Goal: Task Accomplishment & Management: Manage account settings

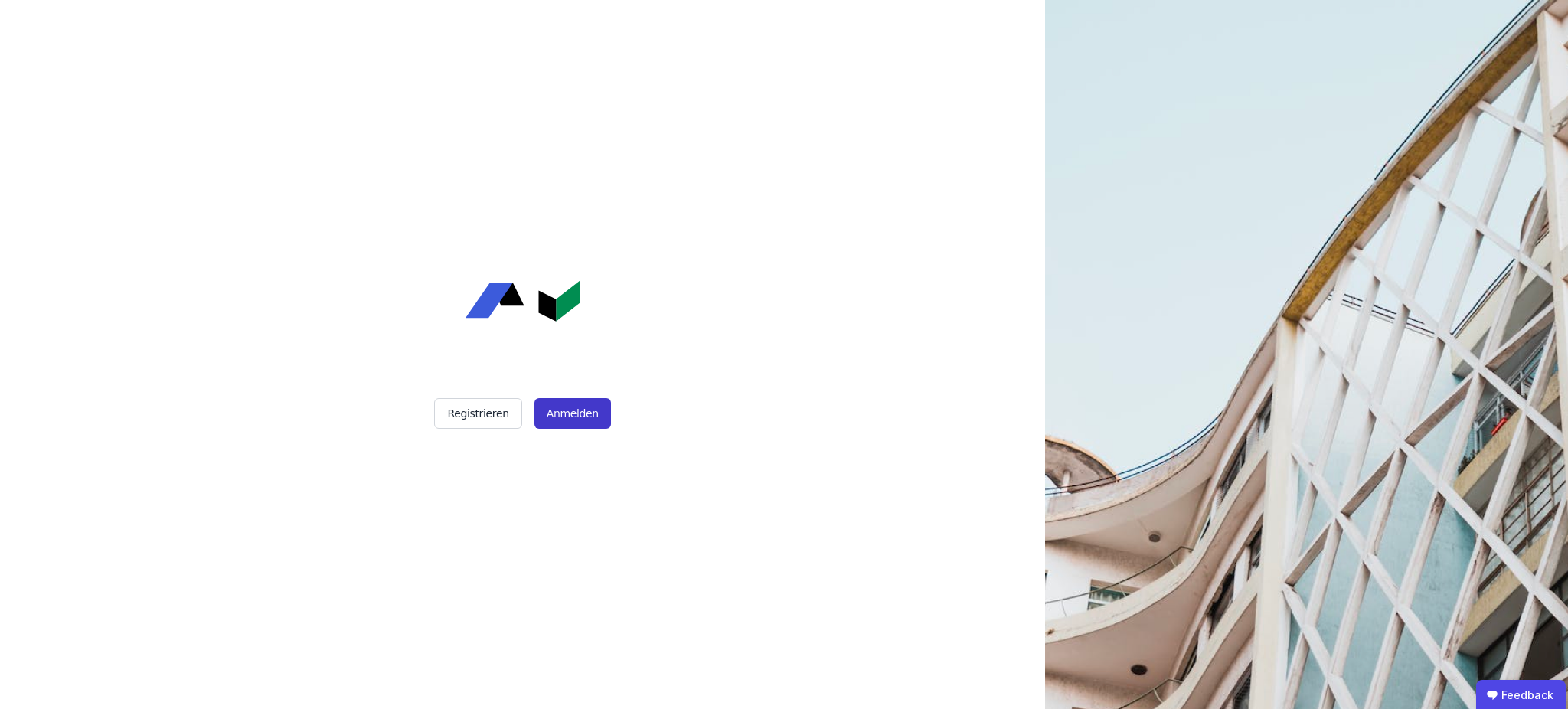
click at [572, 416] on button "Anmelden" at bounding box center [573, 413] width 76 height 31
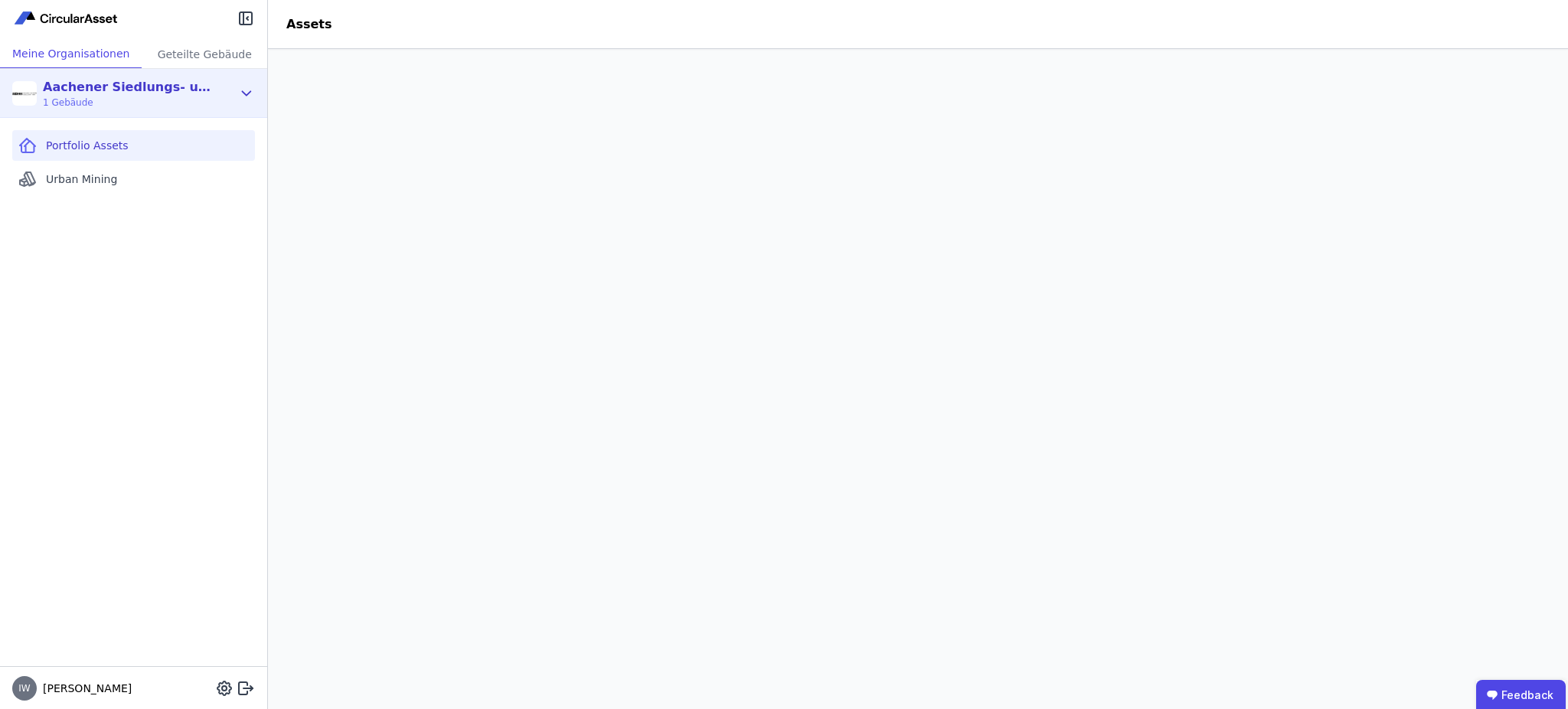
click at [221, 92] on div "Aachener Siedlungs- und Wohnungsgesellschaft mbH 1 Gebäude" at bounding box center [121, 93] width 220 height 31
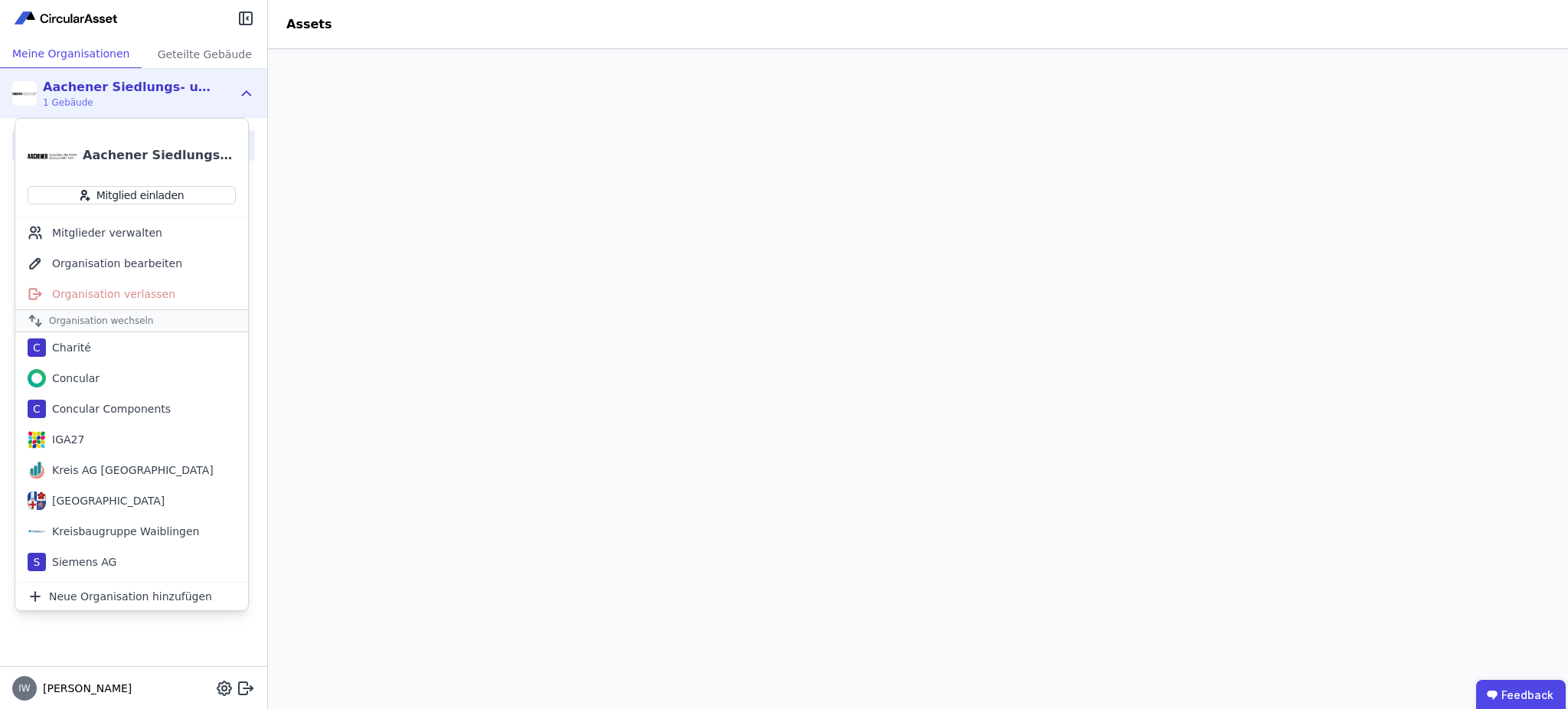
click at [125, 150] on div "Aachener Siedlungs- und Wohnungsgesellschaft mbH" at bounding box center [159, 155] width 153 height 18
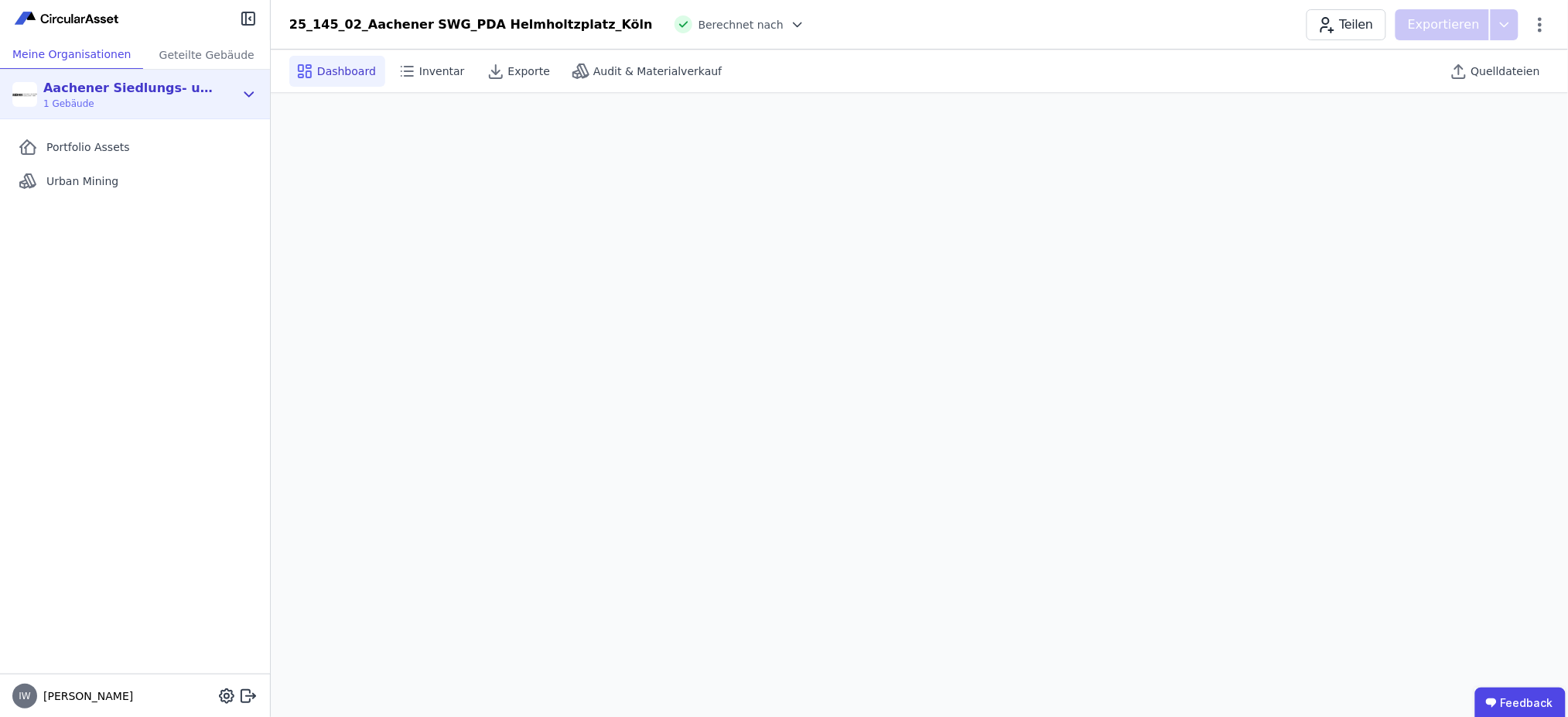
click at [249, 95] on icon at bounding box center [249, 94] width 9 height 4
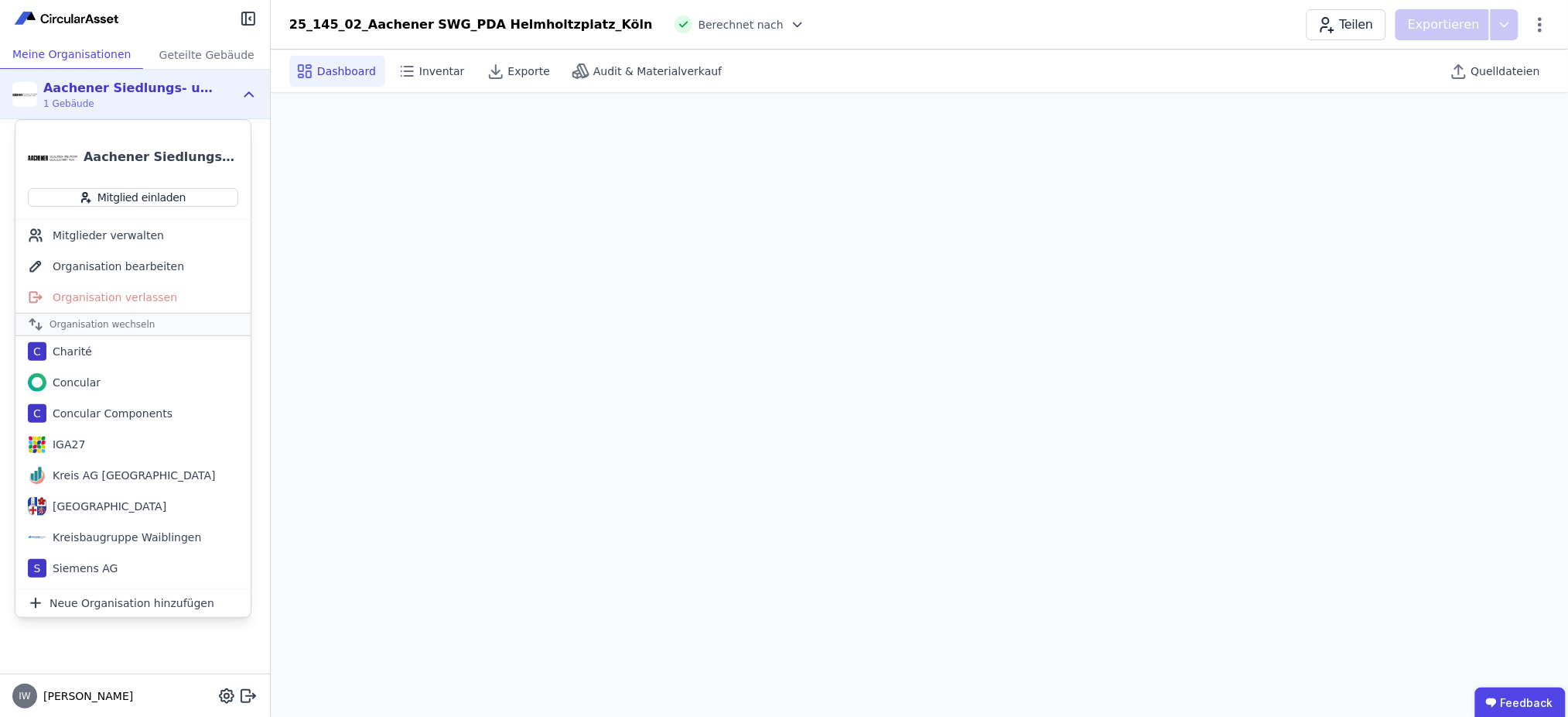
click at [119, 154] on div "Aachener Siedlungs- und Wohnungsgesellschaft mbH" at bounding box center [160, 156] width 155 height 18
click at [611, 72] on span "Audit & Materialverkauf" at bounding box center [657, 71] width 128 height 15
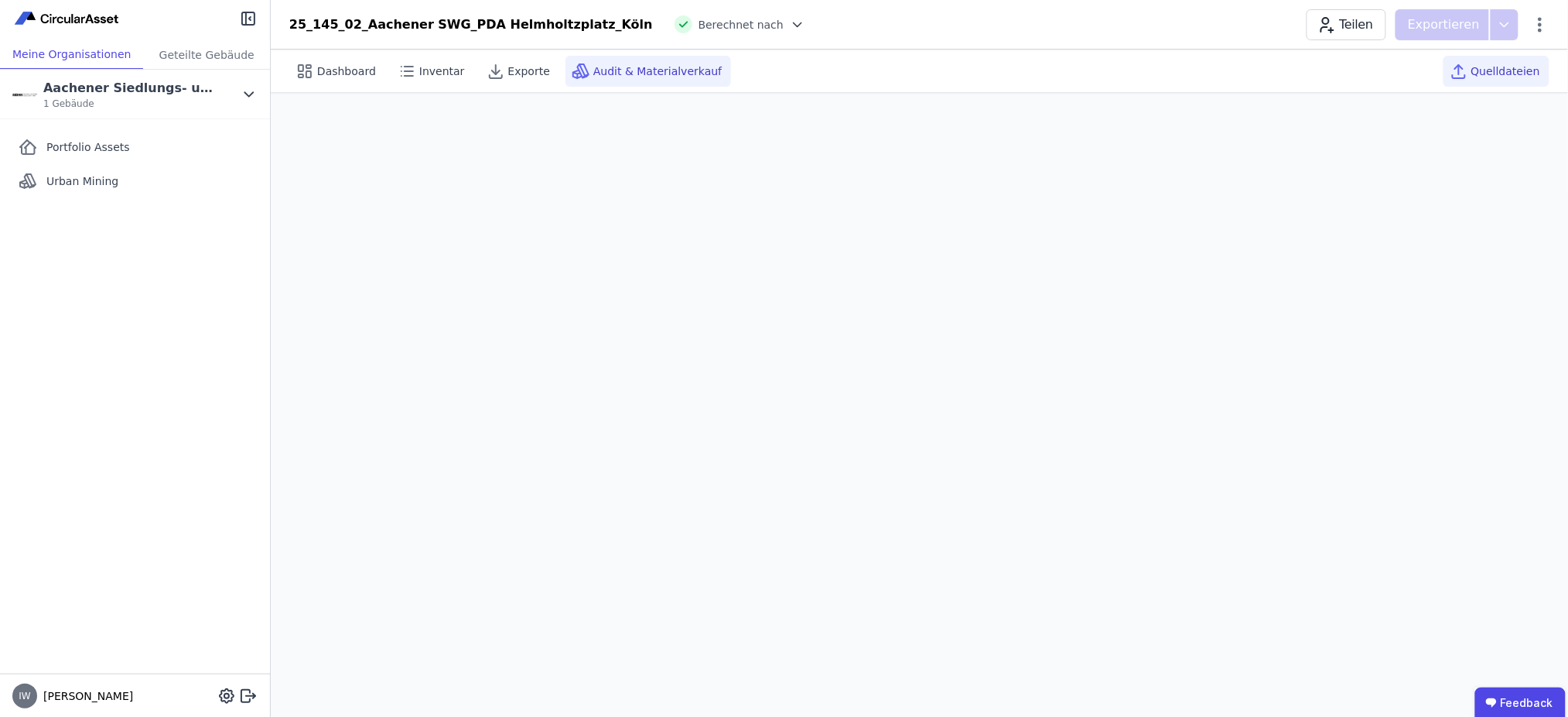
click at [1481, 69] on span "Quelldateien" at bounding box center [1505, 71] width 69 height 15
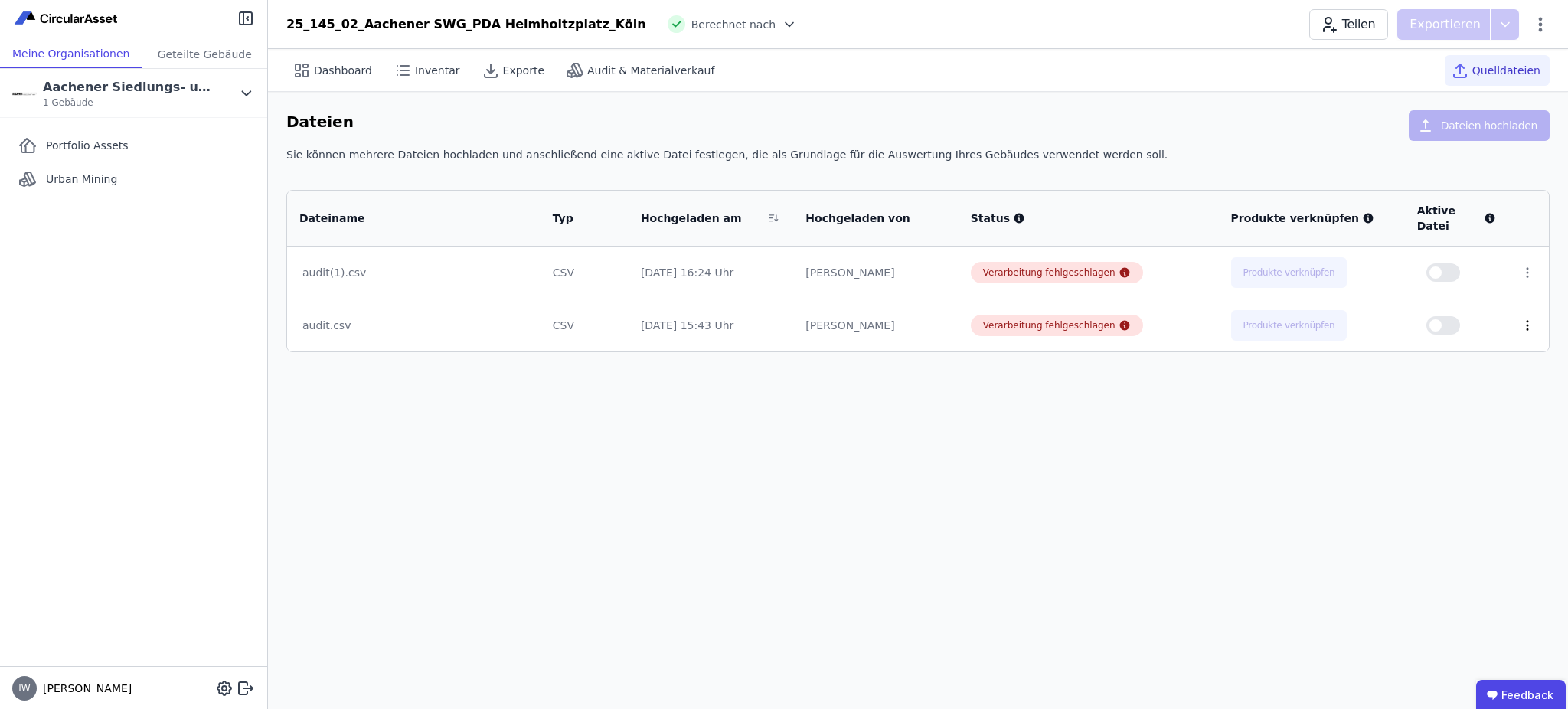
click at [1520, 318] on icon at bounding box center [1527, 324] width 13 height 13
click at [1425, 311] on div "Löschen" at bounding box center [1447, 322] width 153 height 25
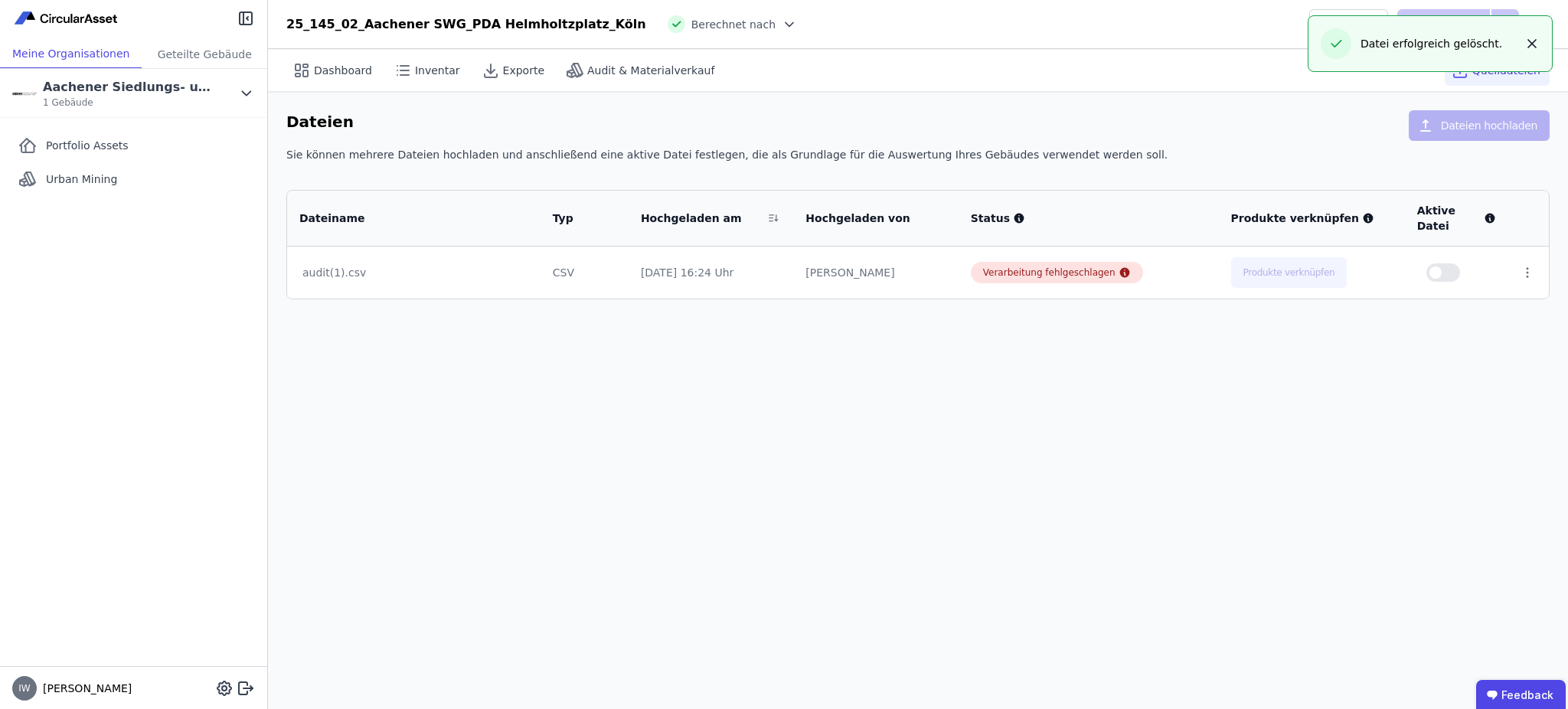
click at [1531, 44] on icon "button" at bounding box center [1532, 44] width 8 height 8
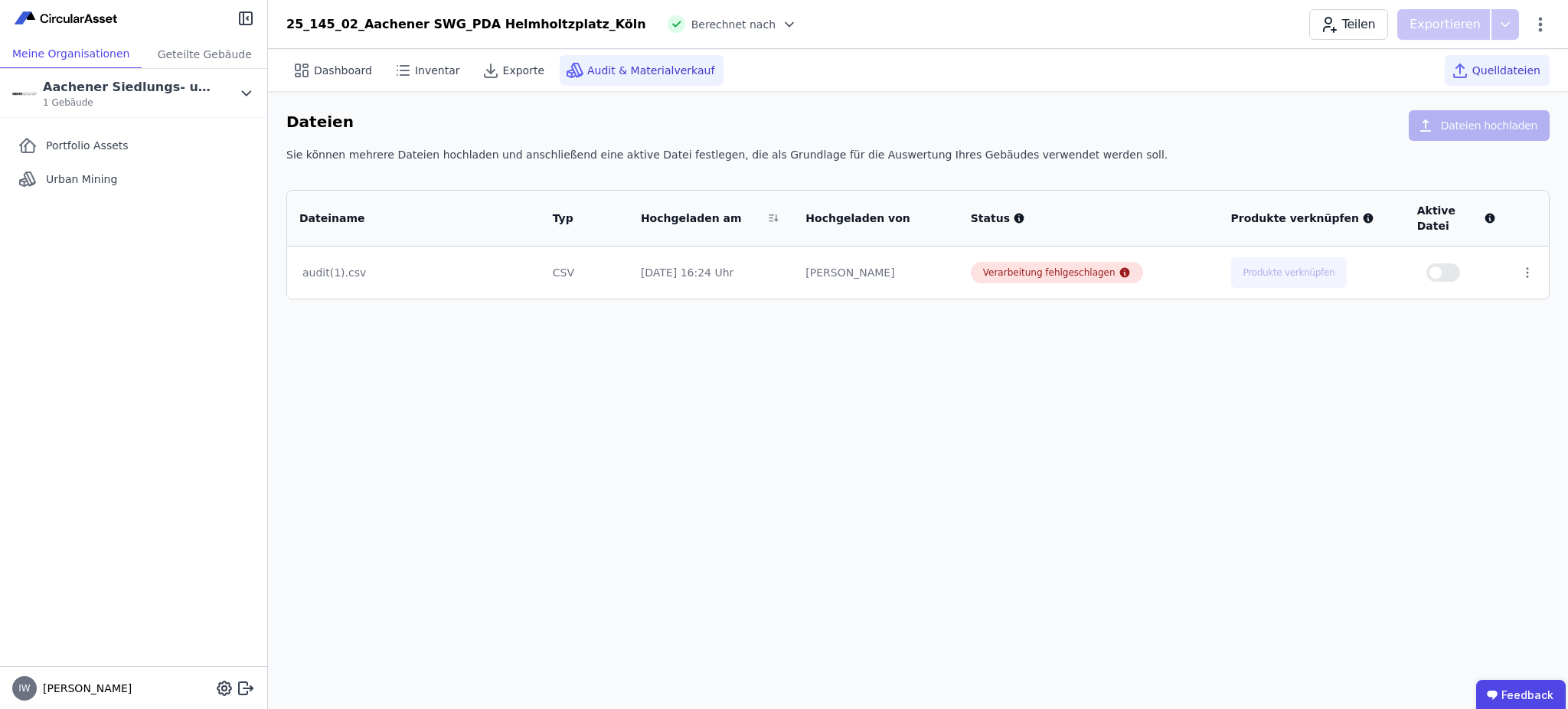
click at [609, 83] on div "Audit & Materialverkauf" at bounding box center [641, 70] width 163 height 31
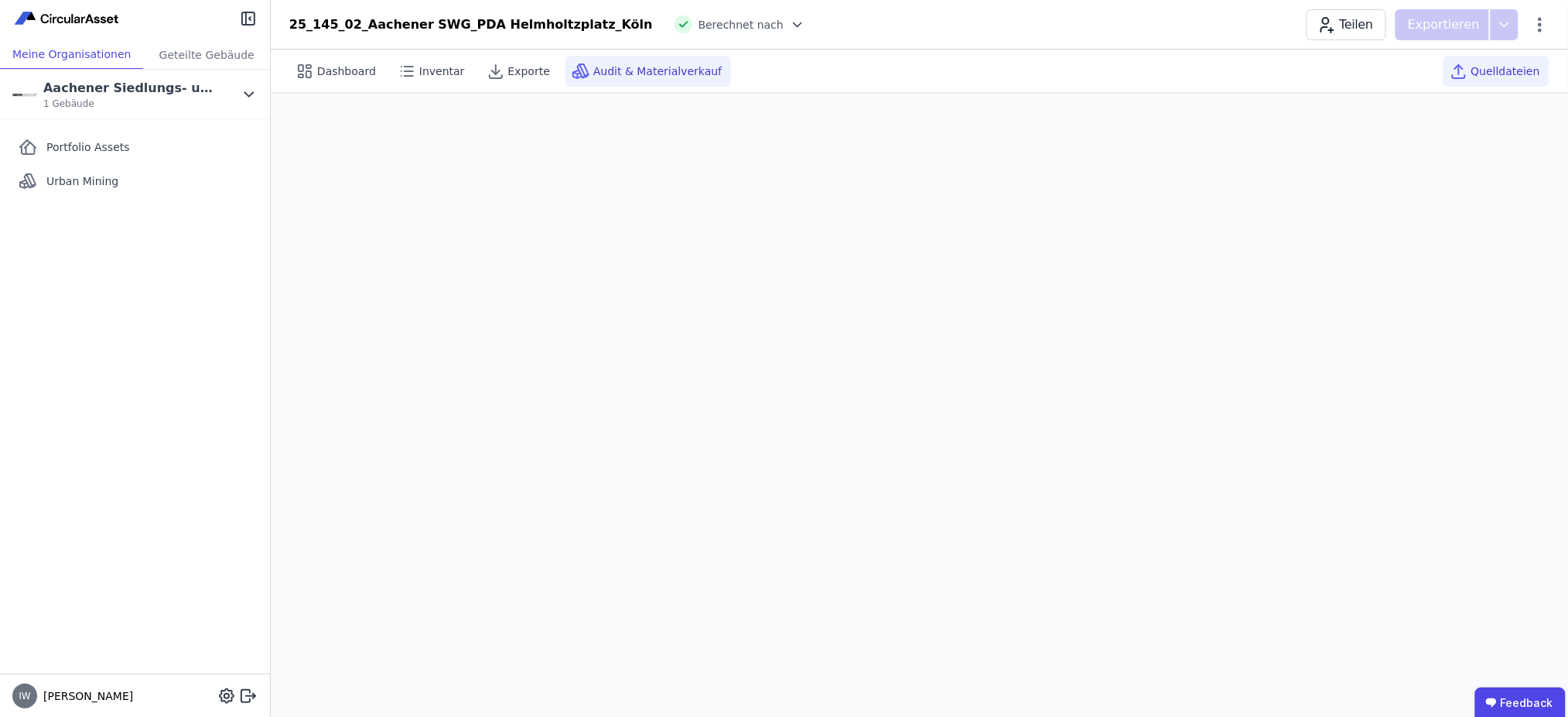
click at [1492, 67] on span "Quelldateien" at bounding box center [1505, 71] width 69 height 15
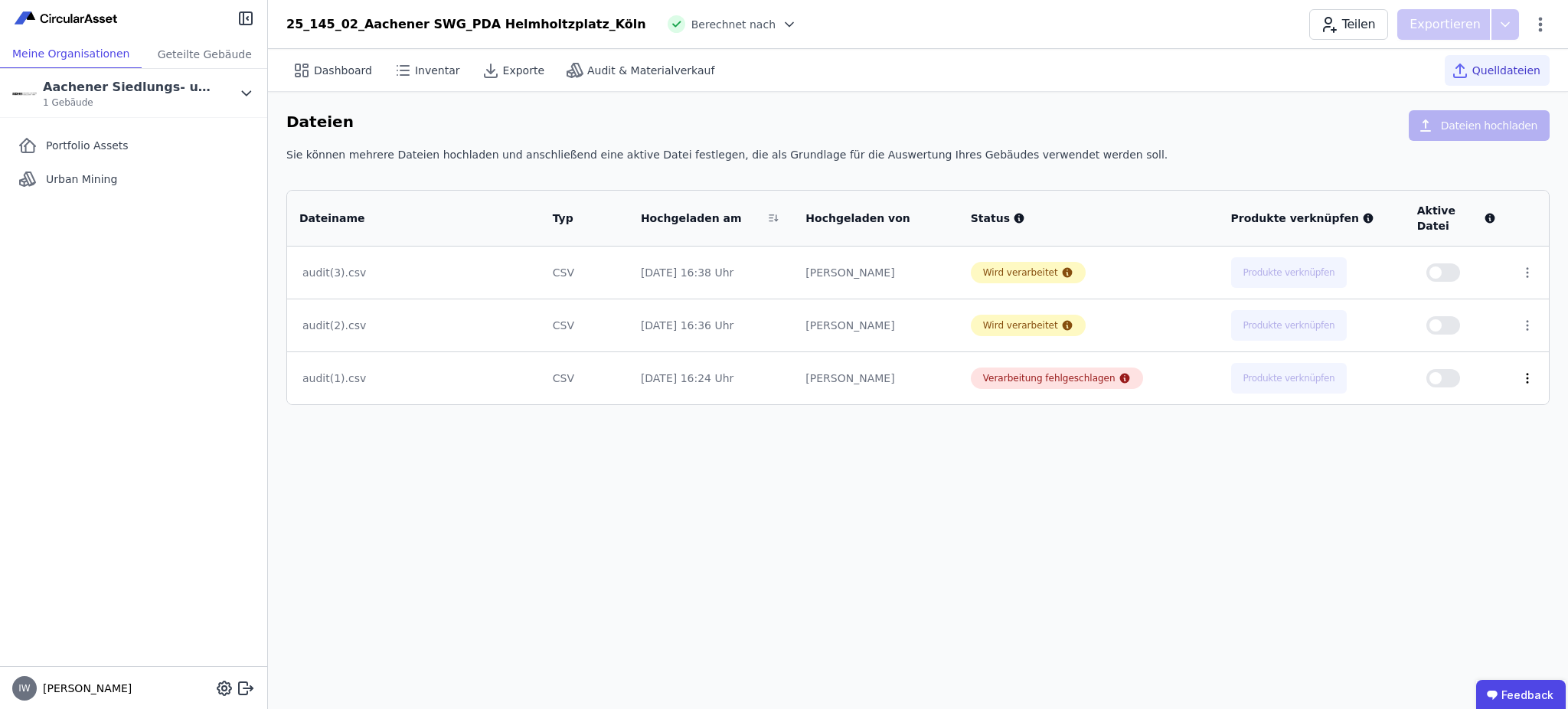
click at [1521, 371] on icon at bounding box center [1527, 377] width 13 height 13
click at [1412, 362] on div "Löschen" at bounding box center [1447, 374] width 153 height 25
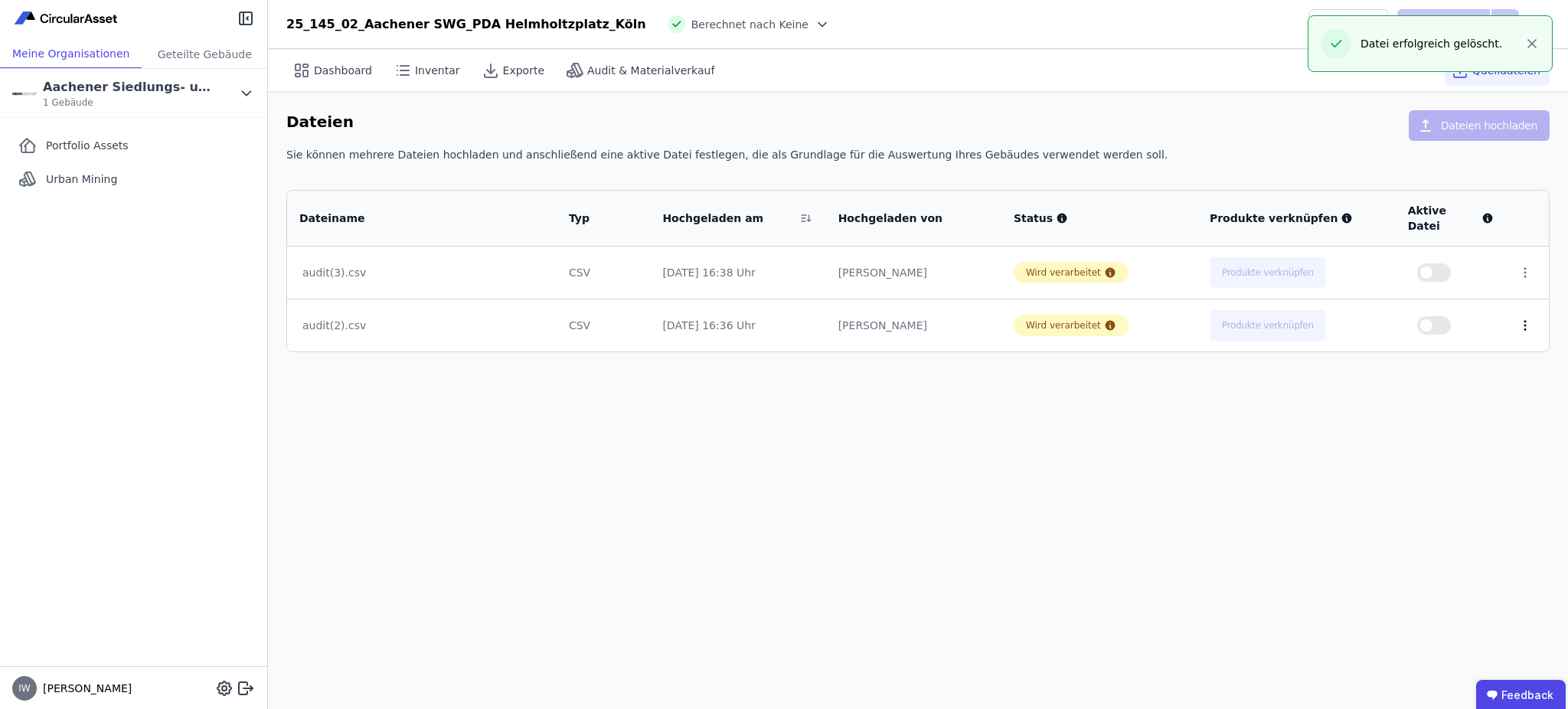
click at [1524, 320] on icon at bounding box center [1525, 325] width 2 height 10
click at [1412, 310] on div "Löschen" at bounding box center [1445, 322] width 153 height 25
click at [1525, 46] on icon "button" at bounding box center [1531, 43] width 15 height 15
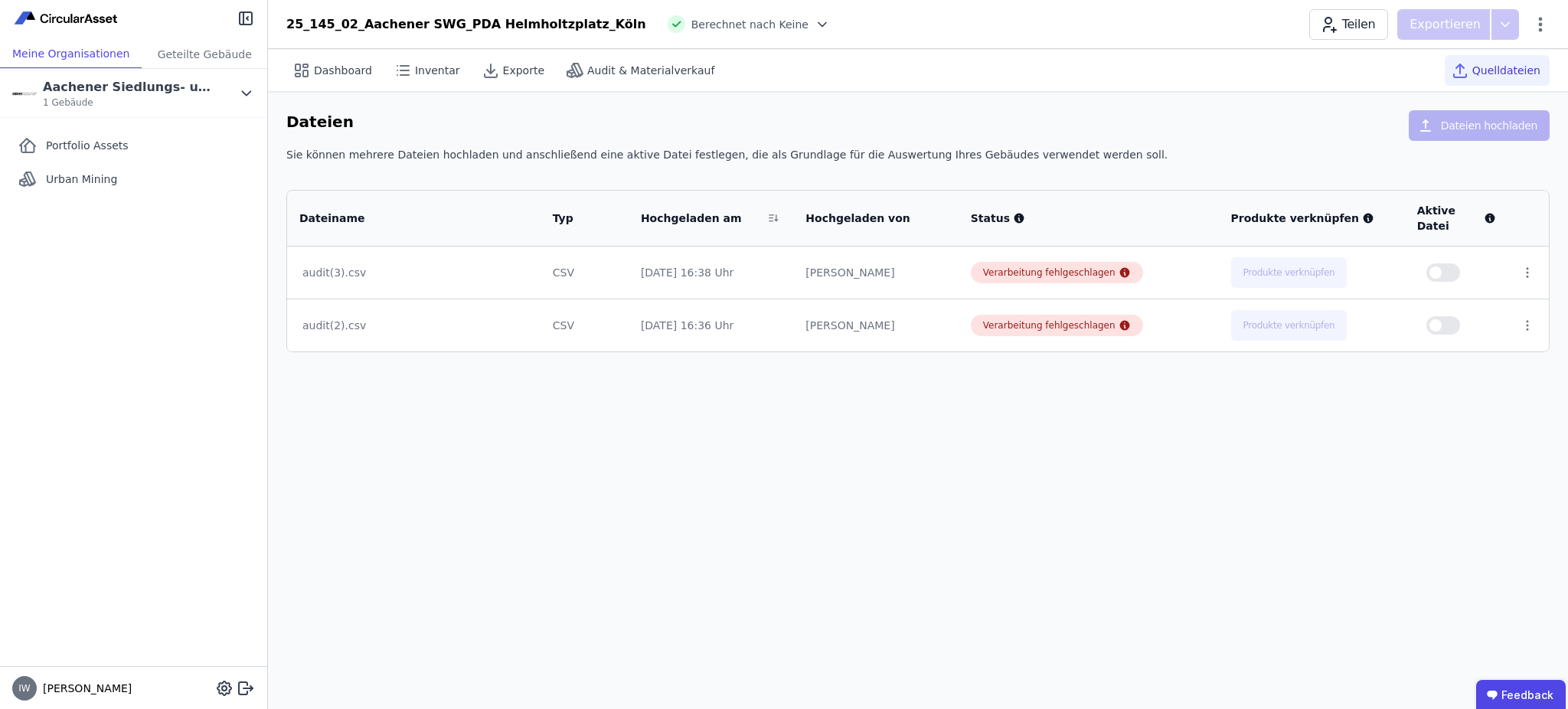
click at [1516, 251] on td at bounding box center [1528, 273] width 40 height 52
click at [1520, 266] on icon at bounding box center [1527, 272] width 13 height 13
click at [1455, 259] on div "Löschen" at bounding box center [1447, 269] width 153 height 25
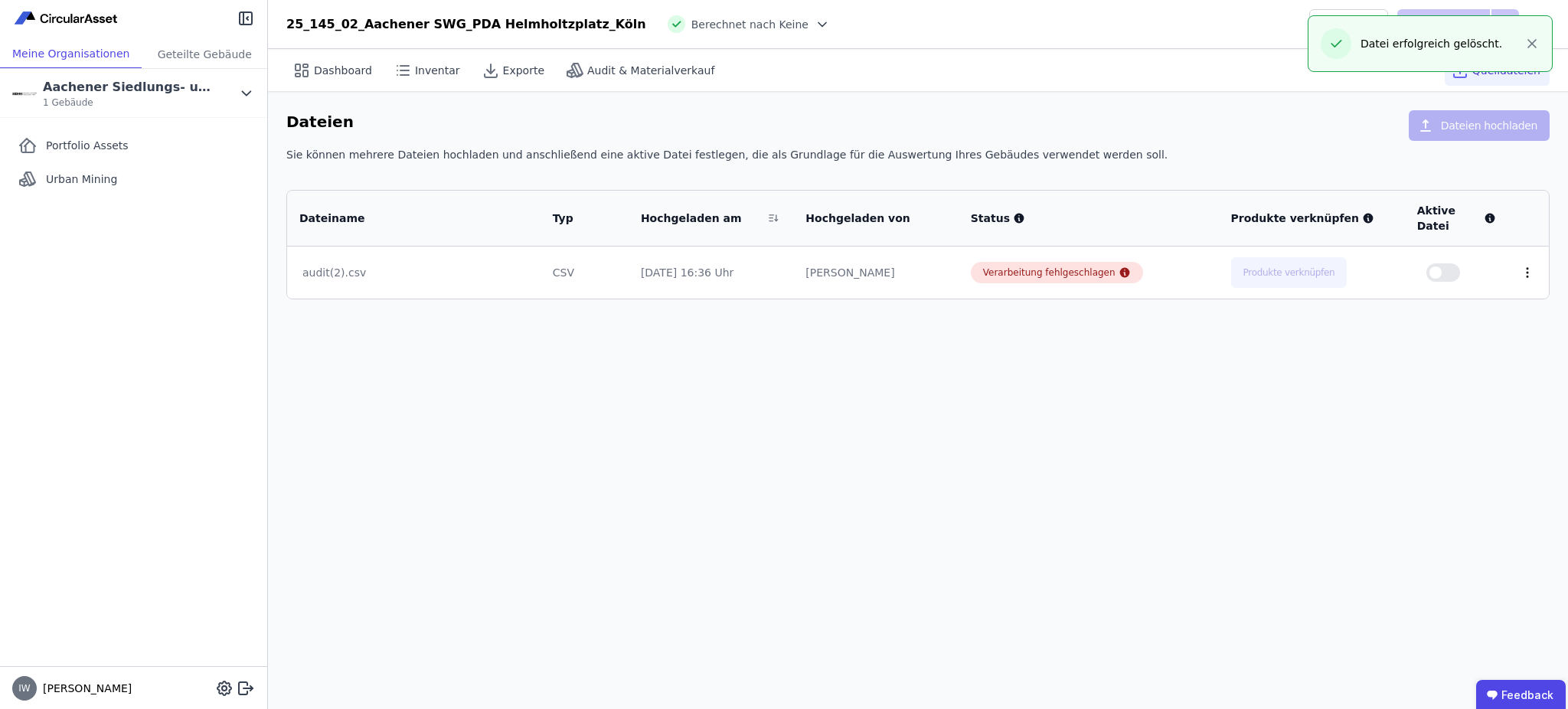
click at [1521, 266] on icon at bounding box center [1527, 272] width 13 height 13
click at [1458, 263] on div "Löschen" at bounding box center [1447, 269] width 153 height 25
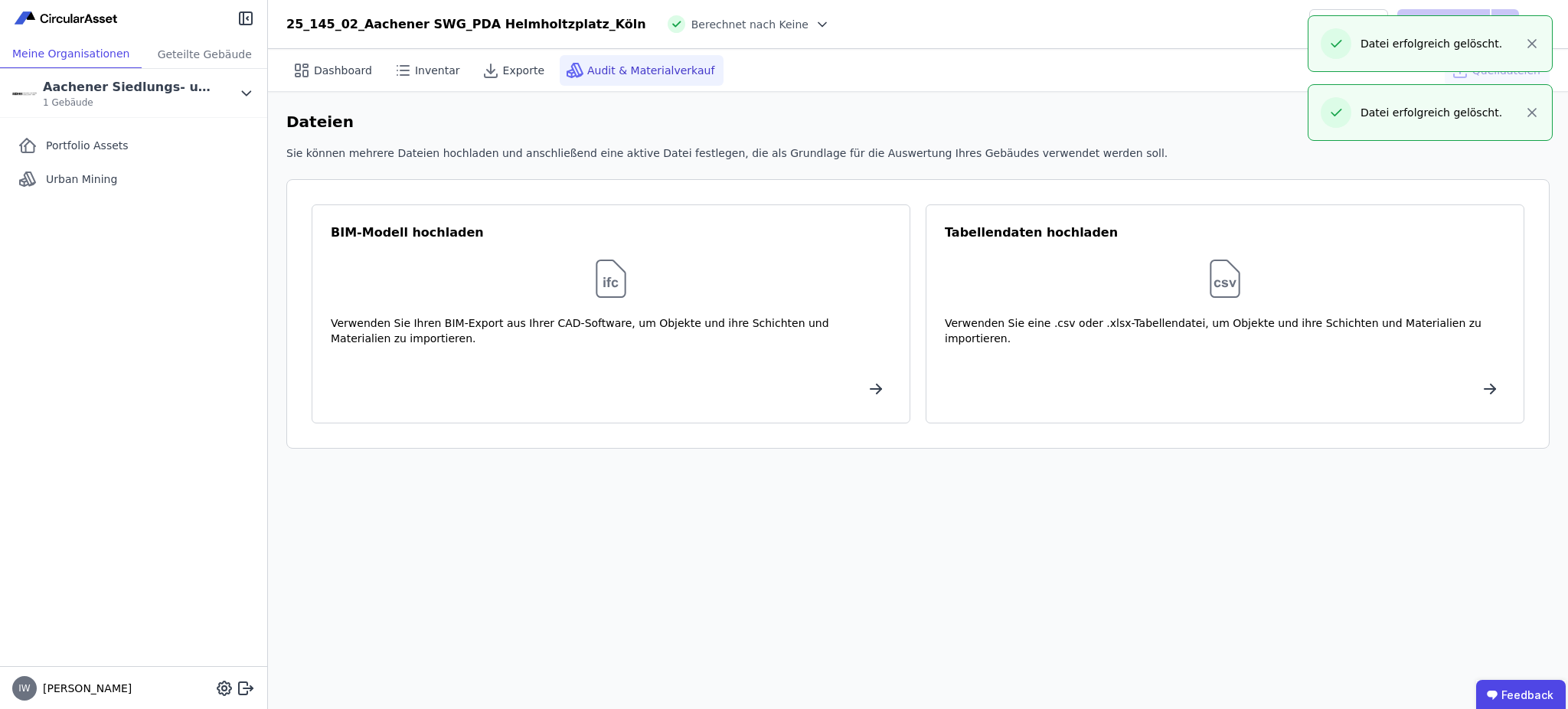
click at [650, 71] on span "Audit & Materialverkauf" at bounding box center [651, 70] width 127 height 15
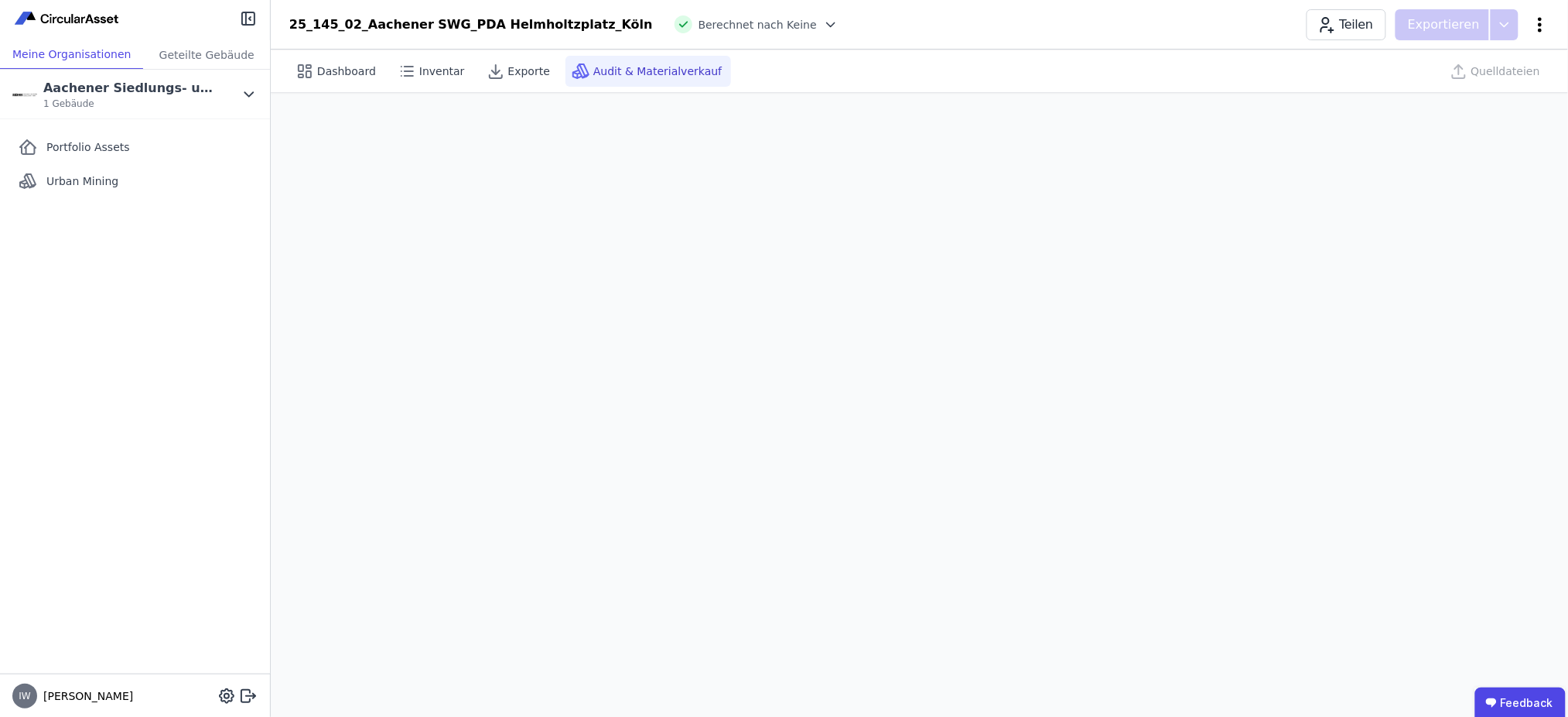
click at [1532, 21] on icon at bounding box center [1540, 24] width 18 height 18
click at [1225, 81] on div "Dashboard Inventar Exporte Audit & Materialverkauf Quelldateien" at bounding box center [919, 71] width 1260 height 43
click at [1526, 73] on div "Quelldateien" at bounding box center [1497, 71] width 106 height 31
click at [327, 63] on span "Dashboard" at bounding box center [346, 71] width 59 height 15
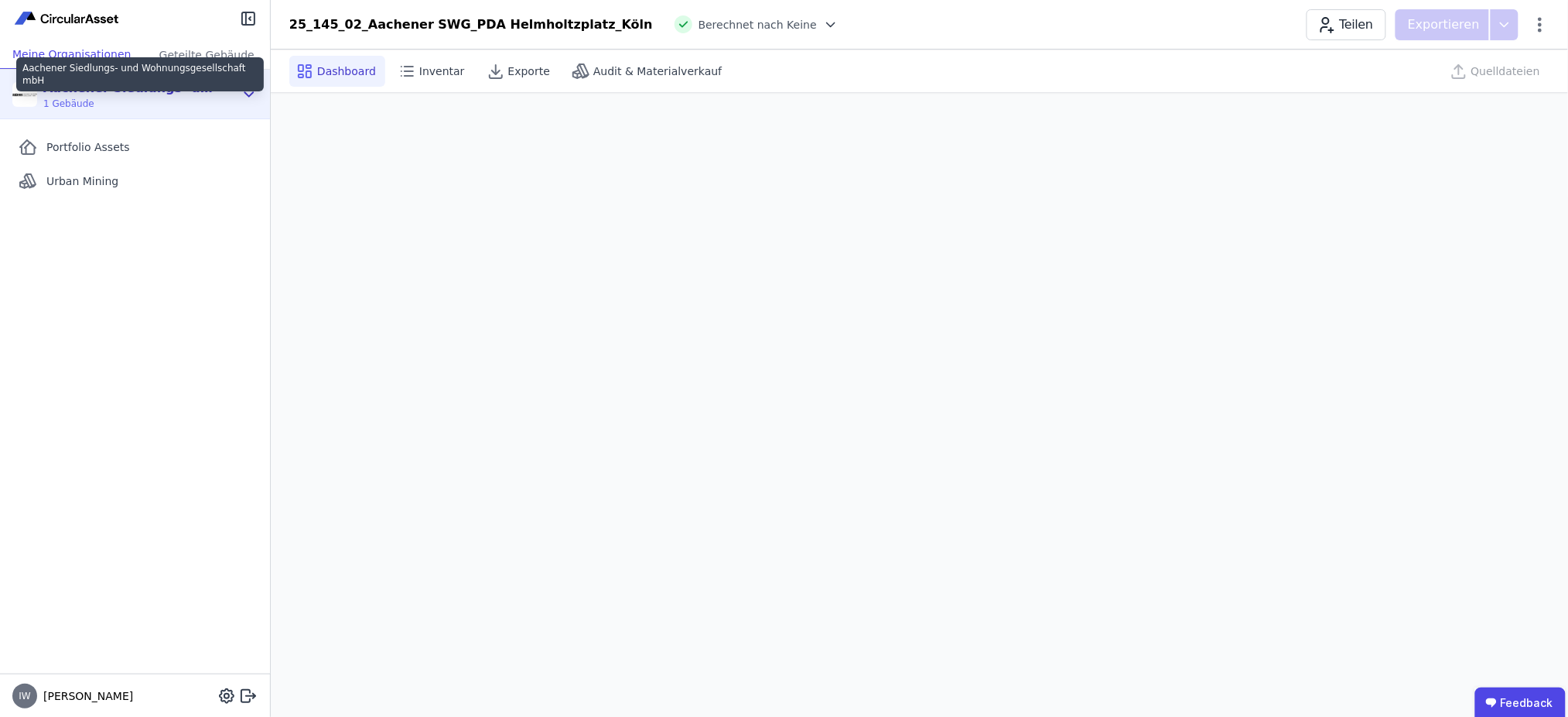
click at [168, 91] on div "Aachener Siedlungs- und Wohnungsgesellschaft mbH" at bounding box center [132, 87] width 178 height 18
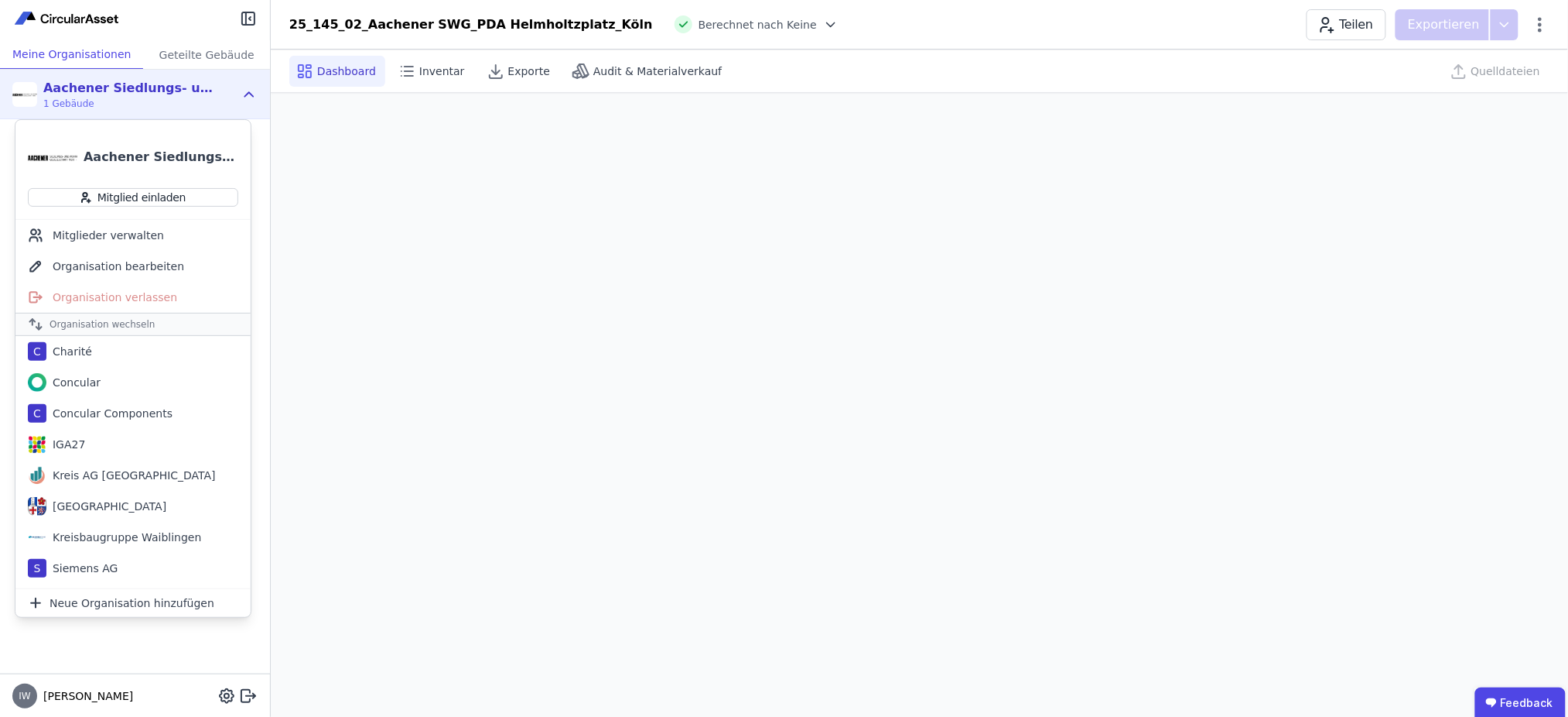
click at [143, 161] on div "Aachener Siedlungs- und Wohnungsgesellschaft mbH" at bounding box center [160, 156] width 155 height 18
click at [427, 69] on span "Inventar" at bounding box center [442, 71] width 46 height 15
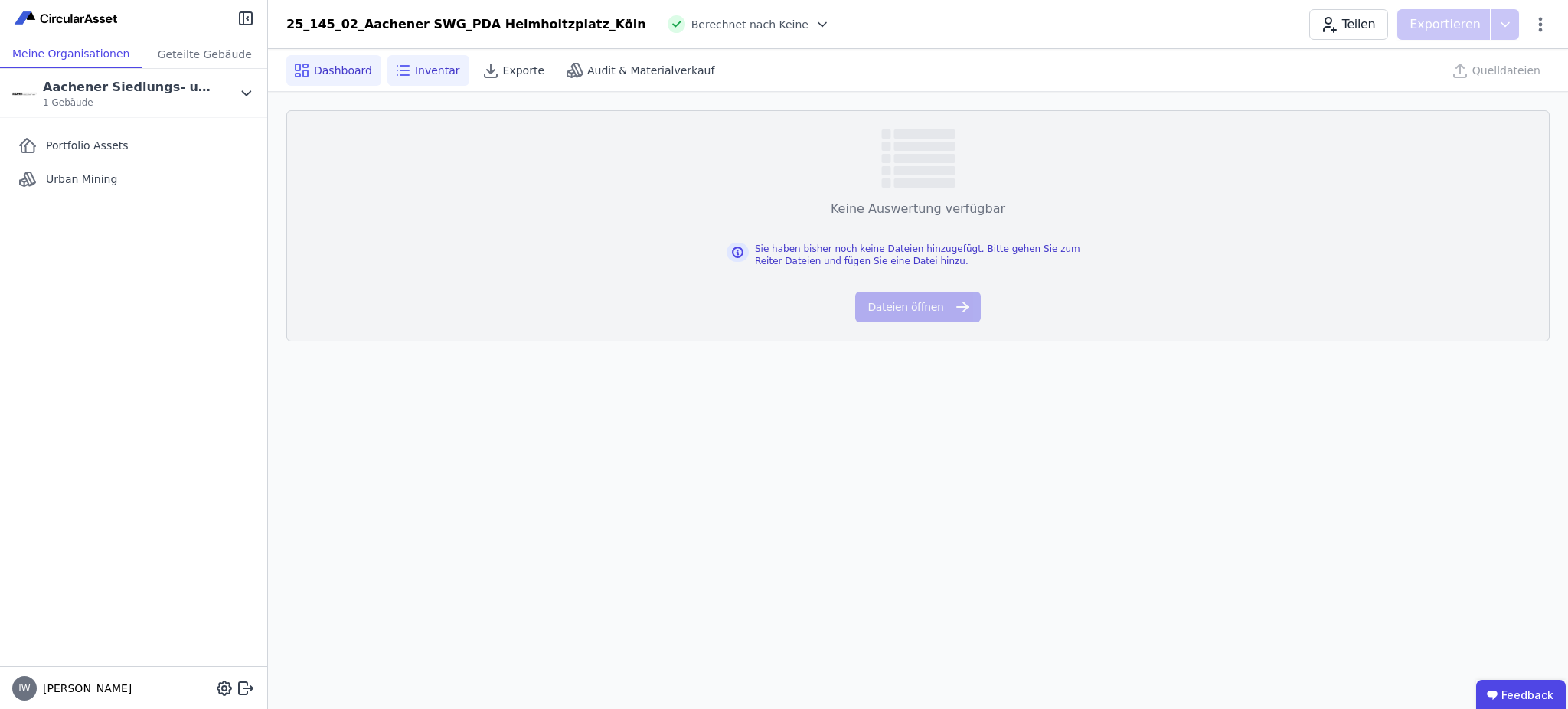
click at [337, 71] on span "Dashboard" at bounding box center [343, 70] width 58 height 15
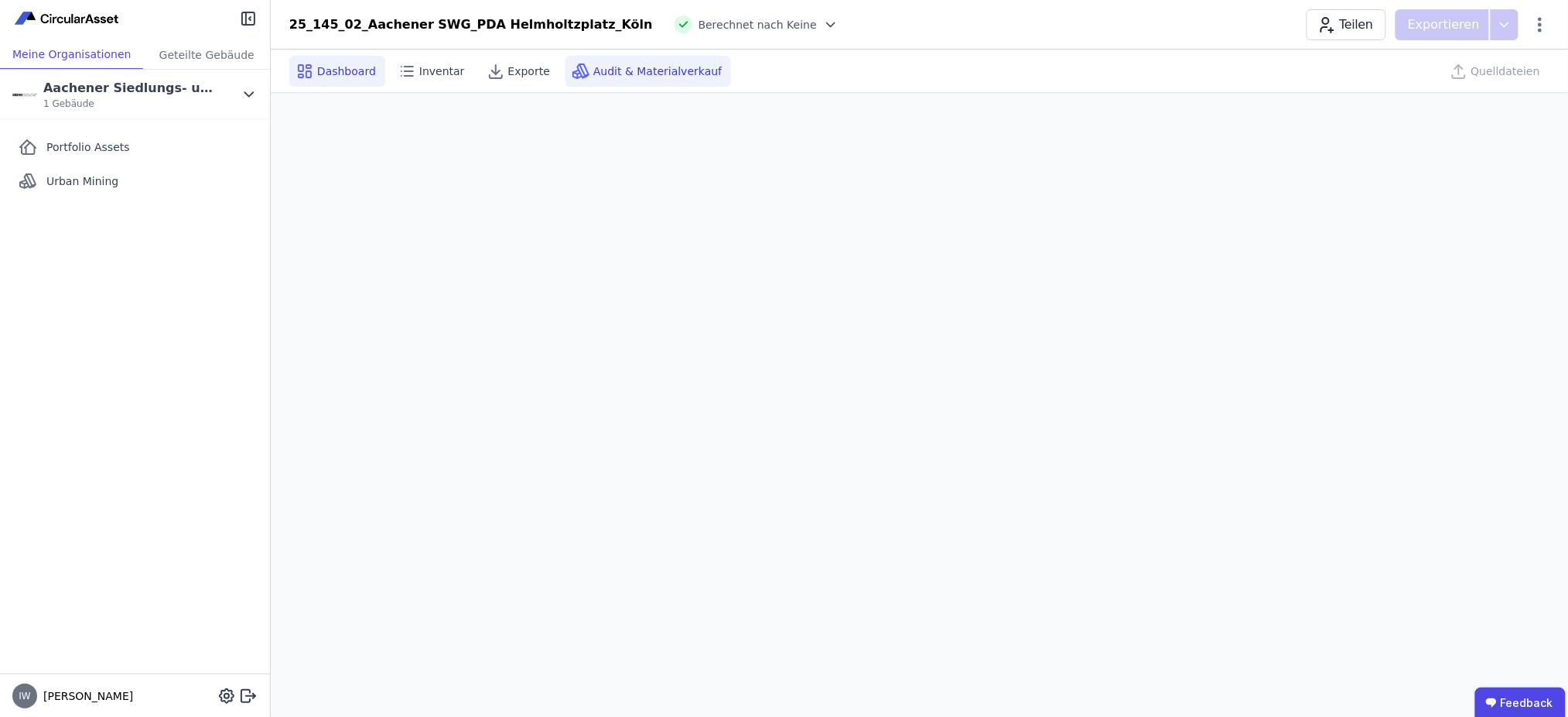
click at [641, 74] on span "Audit & Materialverkauf" at bounding box center [657, 71] width 128 height 15
click at [823, 23] on icon at bounding box center [830, 24] width 15 height 15
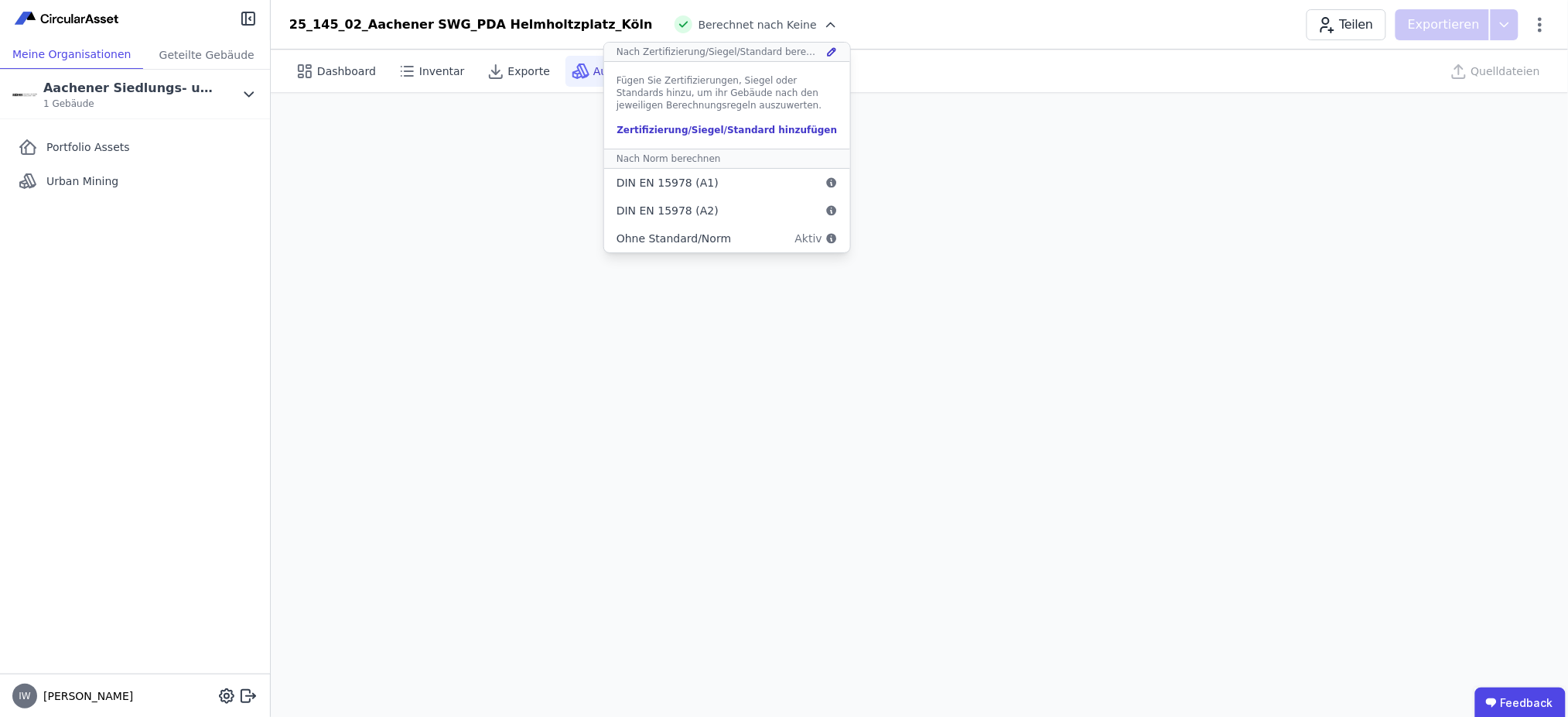
click at [958, 36] on div "25_145_02_Aachener SWG_PDA Helmholtzplatz_Köln Berechnet nach Keine Nach Zertif…" at bounding box center [919, 25] width 1297 height 31
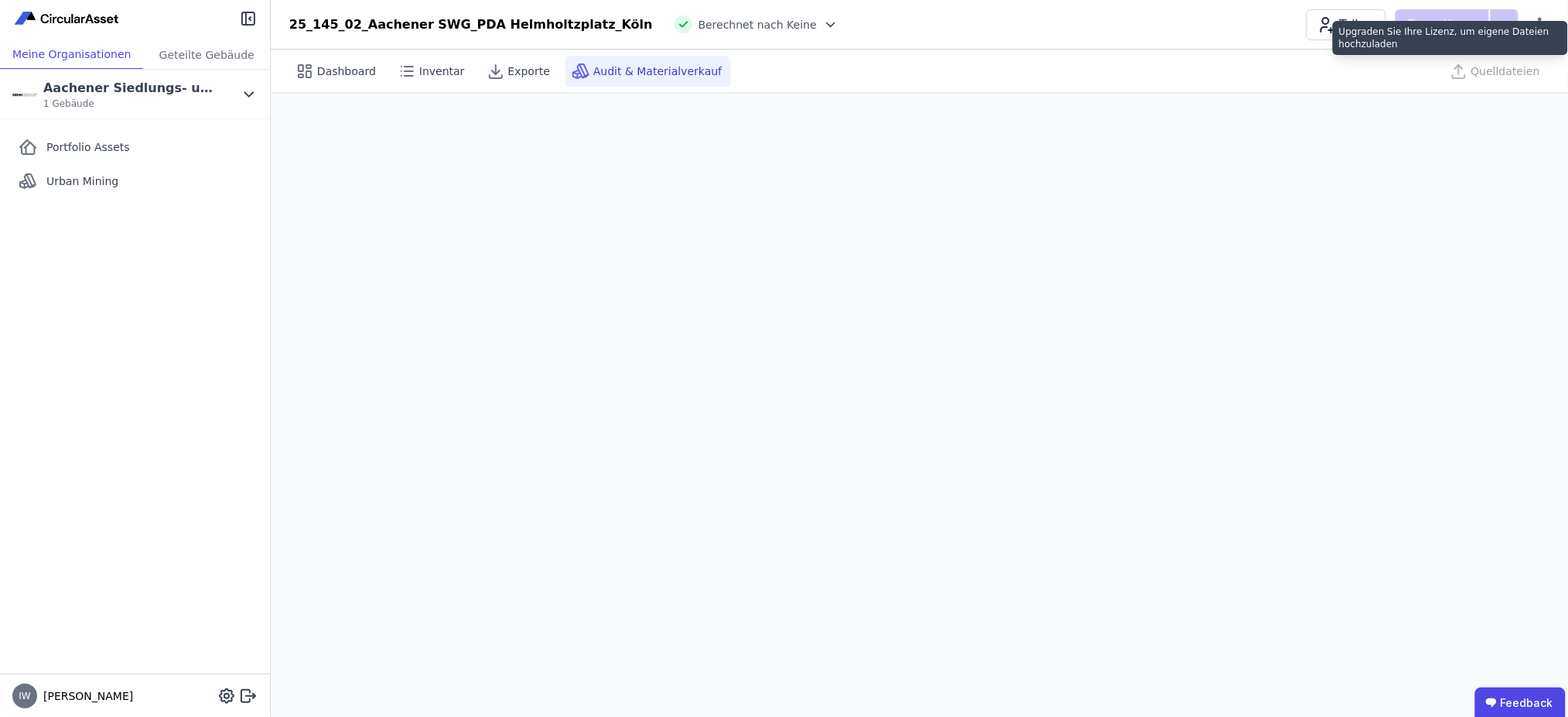
click at [1481, 74] on div "Quelldateien" at bounding box center [1497, 71] width 106 height 31
click at [1519, 67] on div "Quelldateien" at bounding box center [1497, 71] width 106 height 31
click at [1515, 71] on div "Quelldateien" at bounding box center [1497, 71] width 106 height 31
